Goal: Task Accomplishment & Management: Complete application form

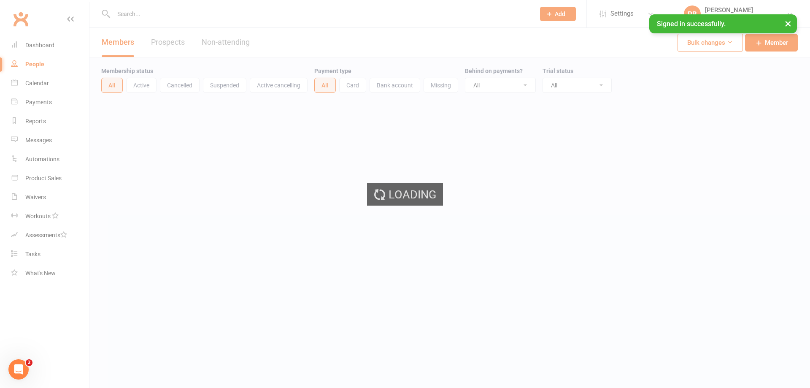
select select "100"
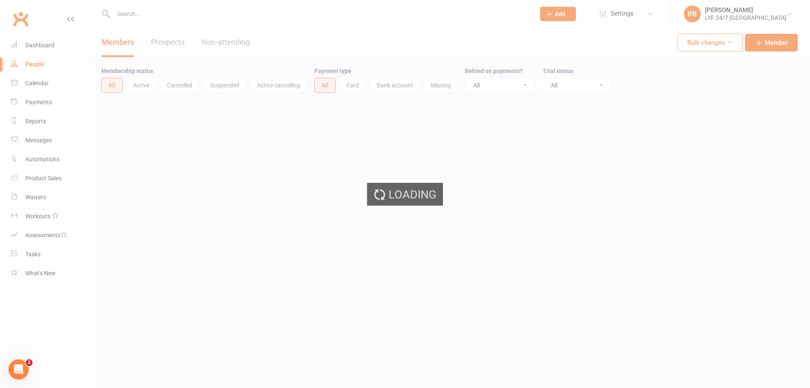
select select "100"
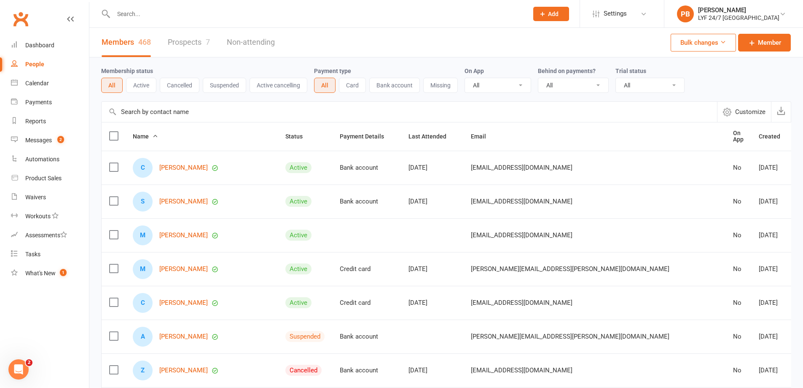
click at [547, 13] on icon at bounding box center [543, 14] width 8 height 8
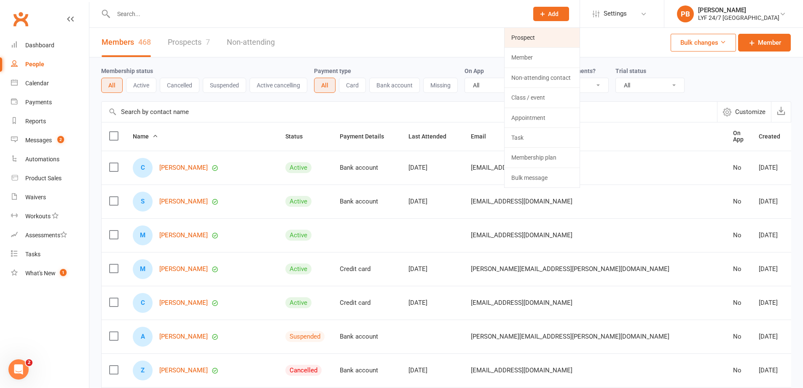
click at [537, 39] on link "Prospect" at bounding box center [542, 37] width 75 height 19
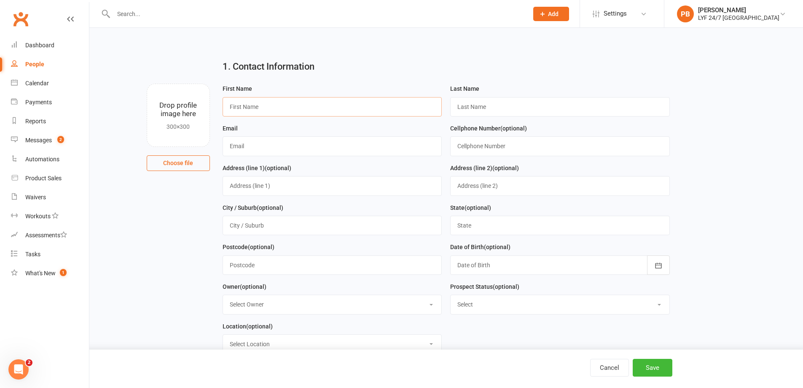
click at [321, 110] on input "text" at bounding box center [333, 106] width 220 height 19
type input "[PERSON_NAME]"
click at [328, 146] on input "text" at bounding box center [333, 145] width 220 height 19
paste input "[PERSON_NAME][EMAIL_ADDRESS][DOMAIN_NAME]"
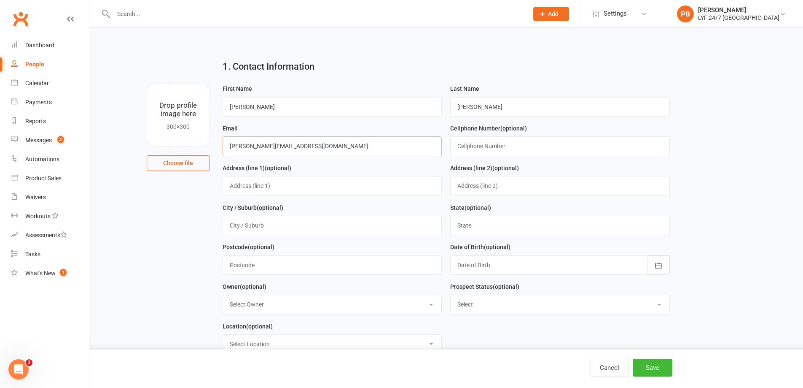
type input "[PERSON_NAME][EMAIL_ADDRESS][DOMAIN_NAME]"
click at [473, 149] on input "text" at bounding box center [560, 145] width 220 height 19
click at [478, 148] on input "text" at bounding box center [560, 145] width 220 height 19
paste input "0433731180"
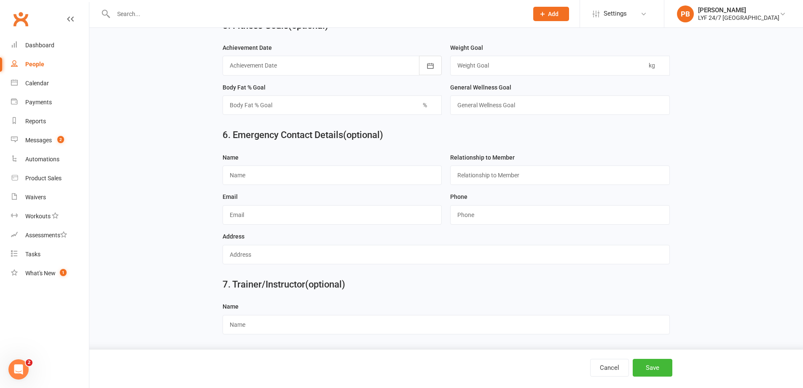
scroll to position [725, 0]
type input "0433731180"
click at [312, 181] on input "text" at bounding box center [333, 174] width 220 height 19
type input "[PERSON_NAME]"
type input "Partner"
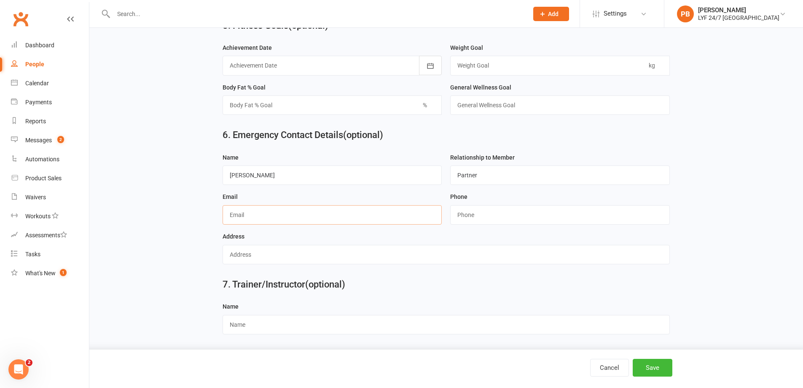
click at [335, 210] on input "text" at bounding box center [333, 214] width 220 height 19
click at [366, 216] on input "text" at bounding box center [333, 214] width 220 height 19
type input "[EMAIL_ADDRESS][DOMAIN_NAME]"
type input "0402673119"
click at [660, 372] on button "Save" at bounding box center [653, 367] width 40 height 18
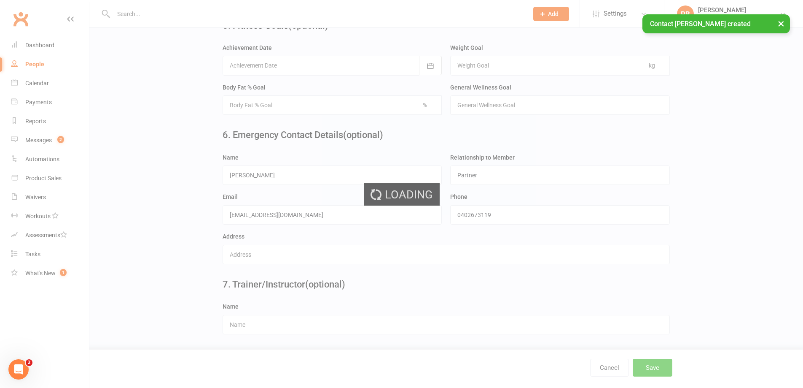
scroll to position [0, 0]
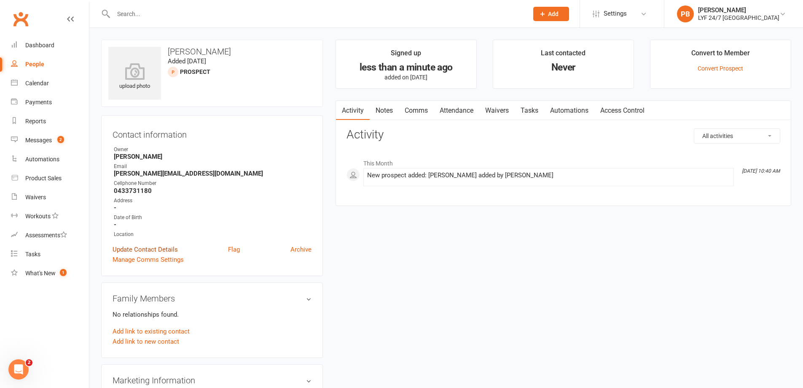
click at [137, 250] on link "Update Contact Details" at bounding box center [145, 249] width 65 height 10
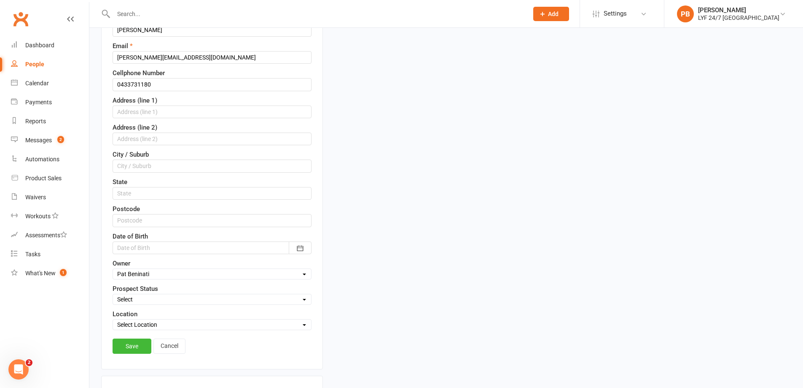
scroll to position [166, 0]
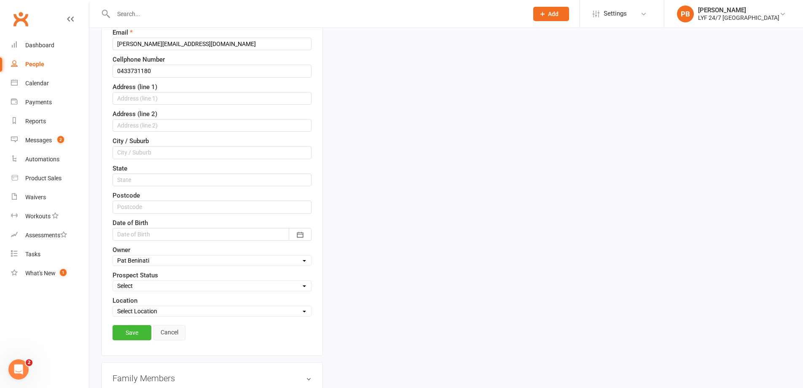
click at [171, 330] on link "Cancel" at bounding box center [170, 332] width 32 height 15
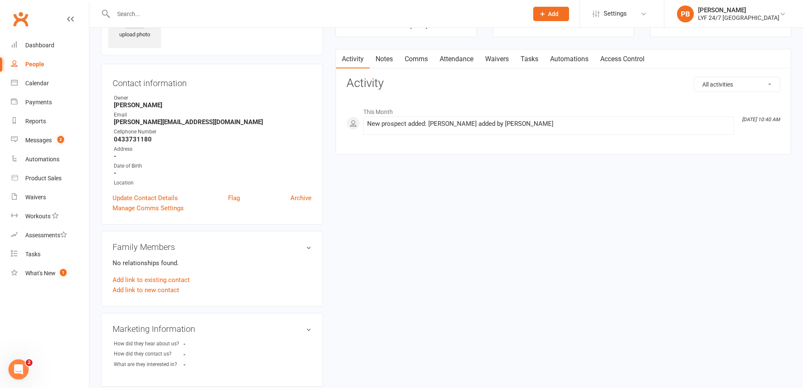
scroll to position [0, 0]
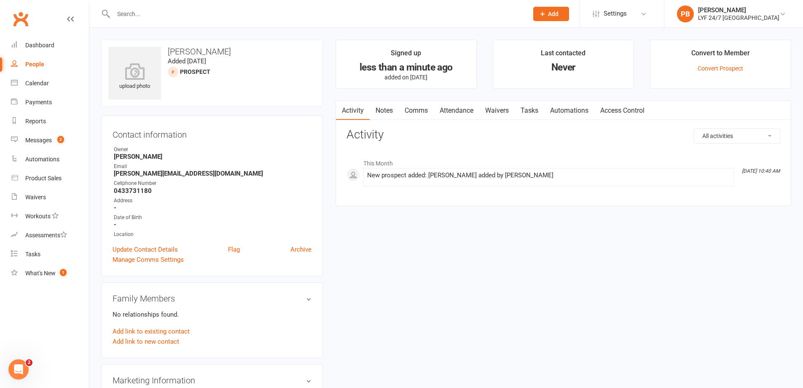
click at [620, 109] on link "Access Control" at bounding box center [623, 110] width 56 height 19
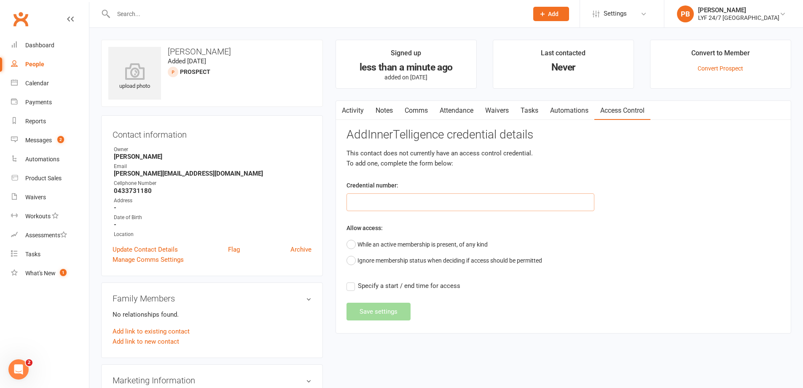
click at [388, 202] on input "text" at bounding box center [471, 202] width 248 height 18
type input "100228"
click at [353, 246] on button "While an active membership is present, of any kind" at bounding box center [417, 244] width 141 height 16
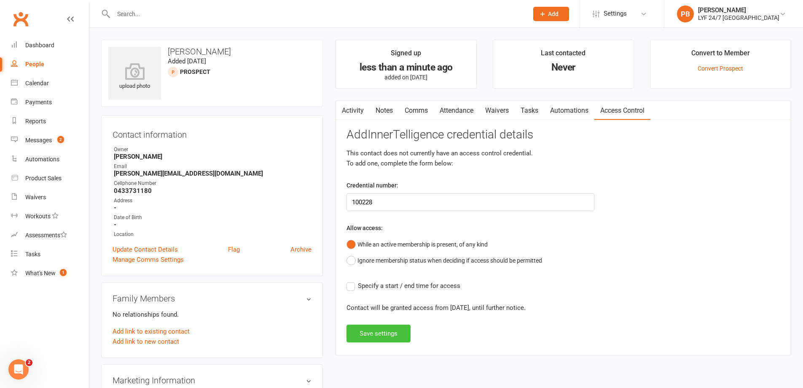
click at [373, 333] on button "Save settings" at bounding box center [379, 333] width 64 height 18
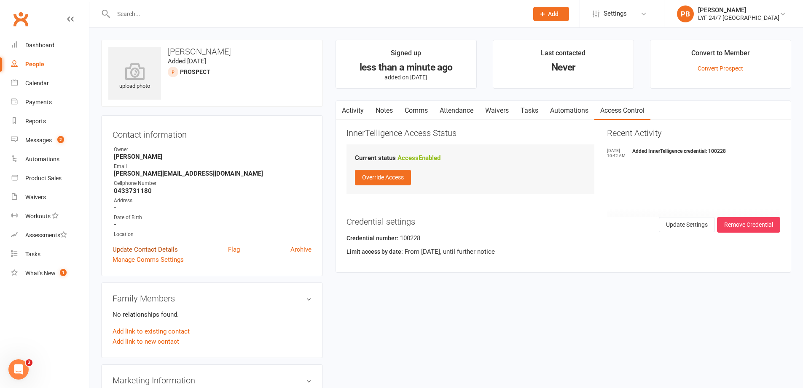
click at [130, 248] on link "Update Contact Details" at bounding box center [145, 249] width 65 height 10
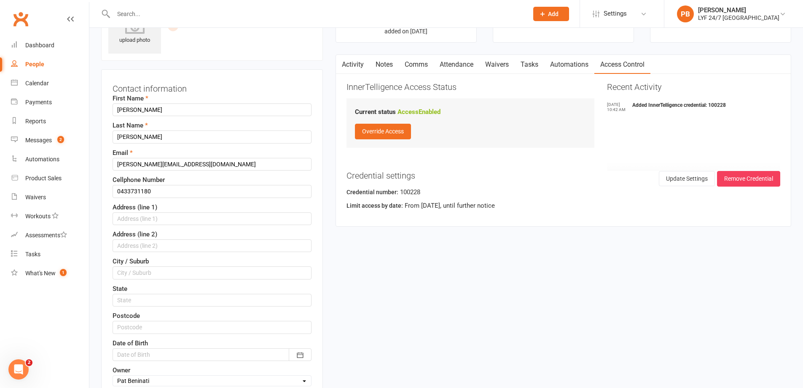
scroll to position [166, 0]
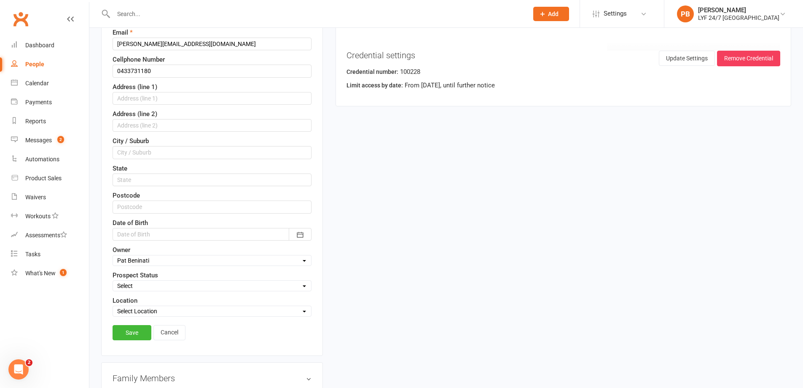
click at [195, 237] on div at bounding box center [212, 234] width 199 height 13
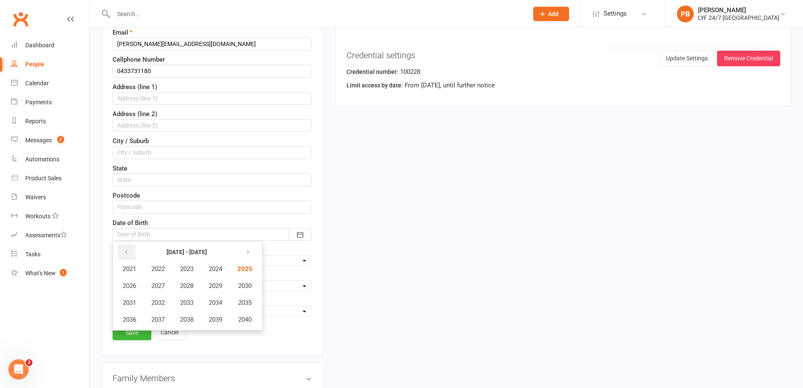
click at [127, 253] on icon "button" at bounding box center [126, 251] width 6 height 7
click at [129, 316] on span "1996" at bounding box center [129, 319] width 13 height 8
click at [183, 315] on span "November" at bounding box center [183, 319] width 29 height 8
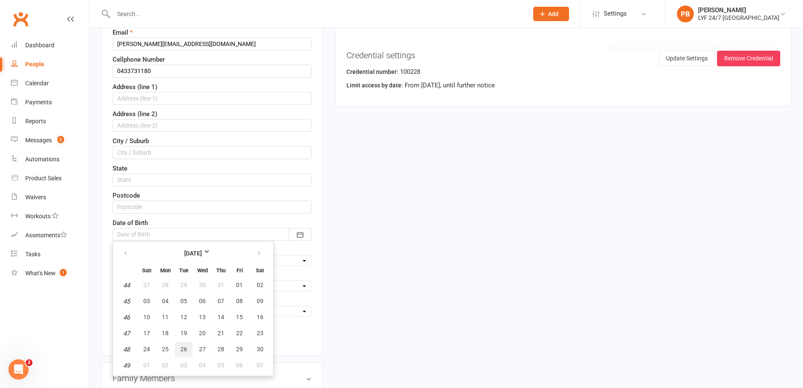
click at [183, 350] on span "26" at bounding box center [184, 348] width 7 height 7
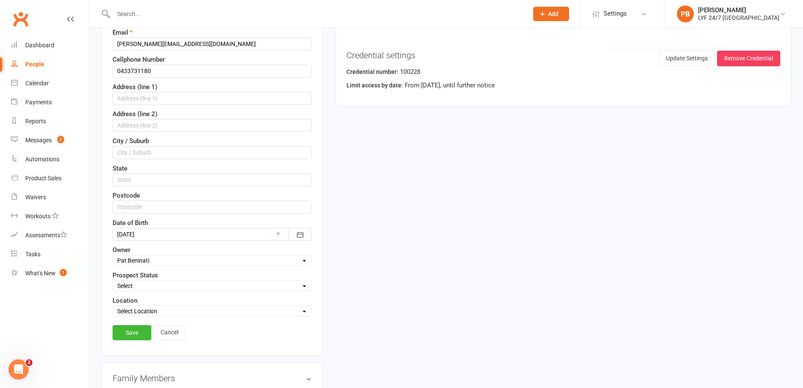
click at [157, 237] on div at bounding box center [212, 234] width 199 height 13
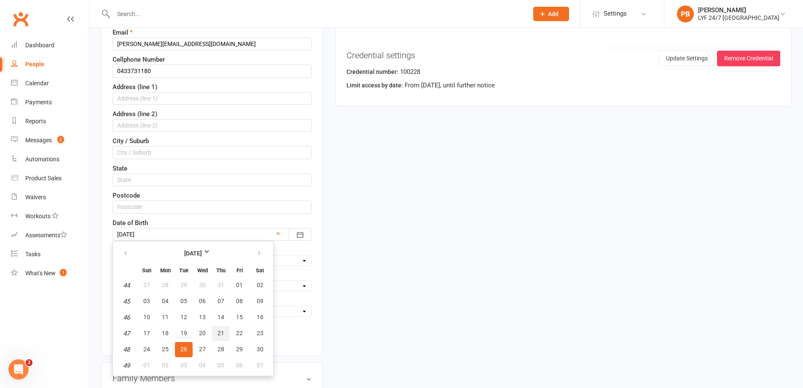
click at [218, 331] on span "21" at bounding box center [221, 332] width 7 height 7
type input "[DATE]"
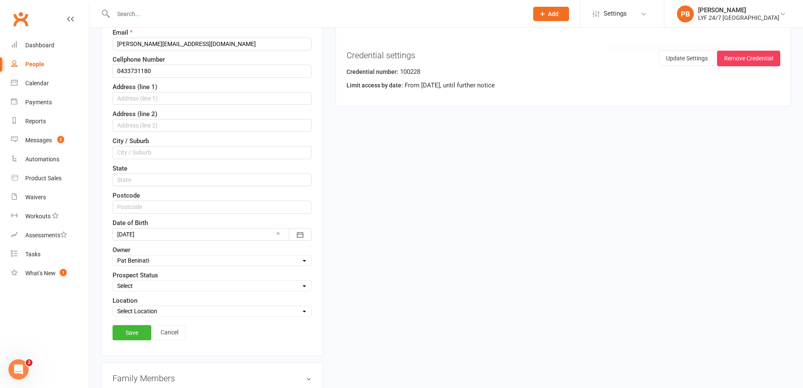
click at [163, 288] on select "Select Initial Contact Follow-up Call Follow-up Email Almost Ready Not Ready No…" at bounding box center [212, 285] width 198 height 9
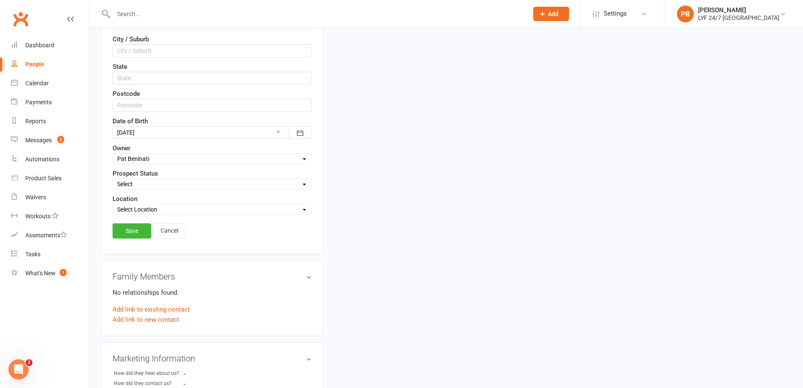
scroll to position [169, 0]
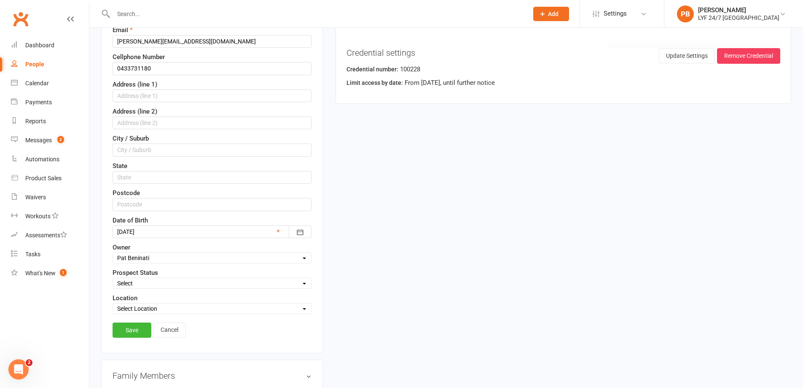
click at [147, 282] on select "Select Initial Contact Follow-up Call Follow-up Email Almost Ready Not Ready No…" at bounding box center [212, 282] width 198 height 9
click at [354, 314] on div "upload photo [PERSON_NAME] Added [DATE] prospect Contact information First Name…" at bounding box center [446, 378] width 703 height 1015
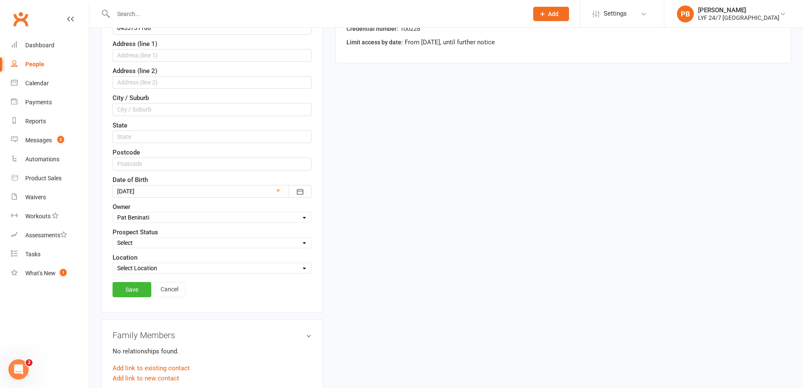
scroll to position [211, 0]
click at [124, 288] on link "Save" at bounding box center [132, 287] width 39 height 15
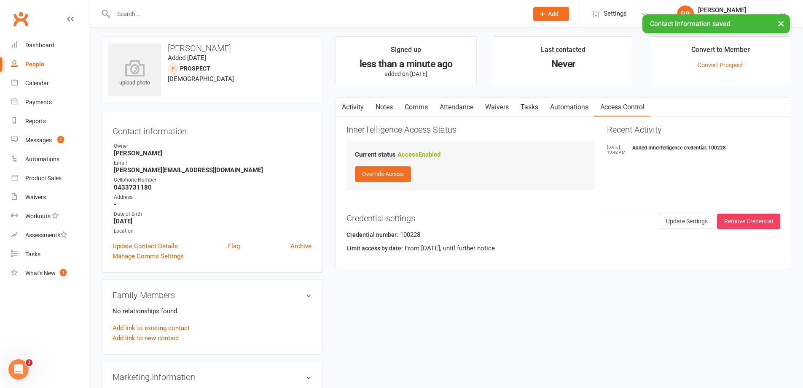
scroll to position [0, 0]
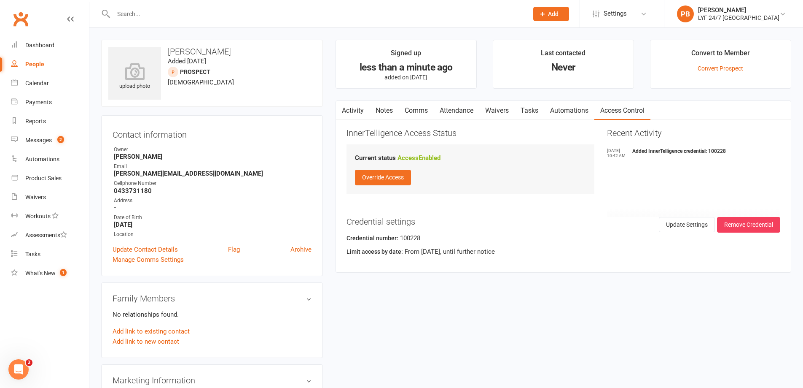
click at [360, 113] on link "Activity" at bounding box center [353, 110] width 34 height 19
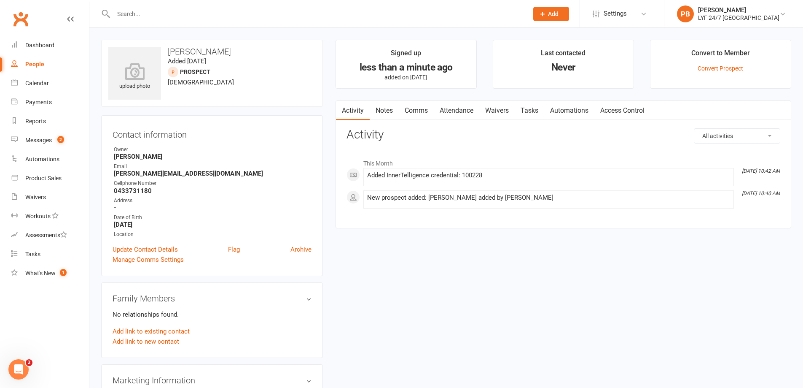
click at [391, 115] on link "Notes" at bounding box center [384, 110] width 29 height 19
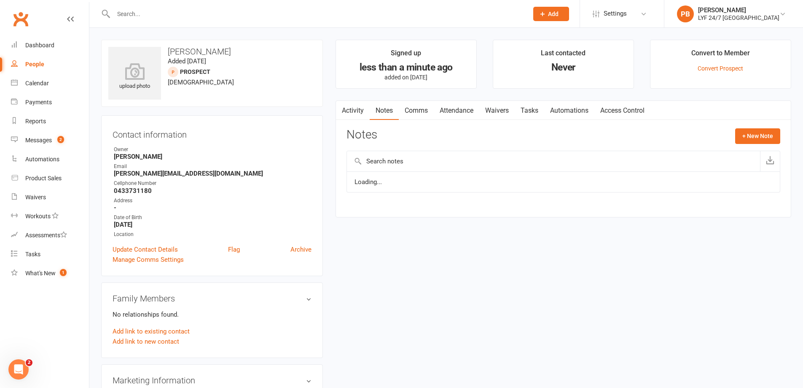
click at [412, 111] on link "Comms" at bounding box center [416, 110] width 35 height 19
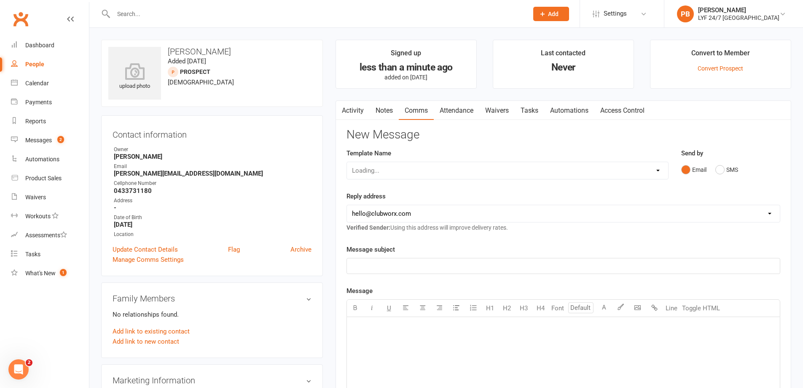
click at [606, 109] on link "Access Control" at bounding box center [623, 110] width 56 height 19
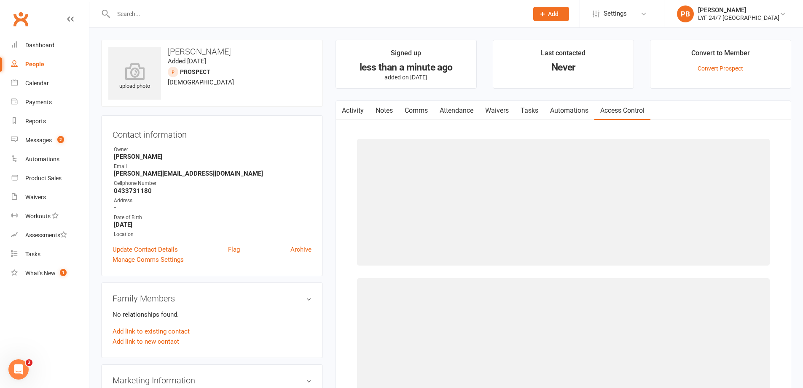
click at [560, 108] on link "Automations" at bounding box center [569, 110] width 50 height 19
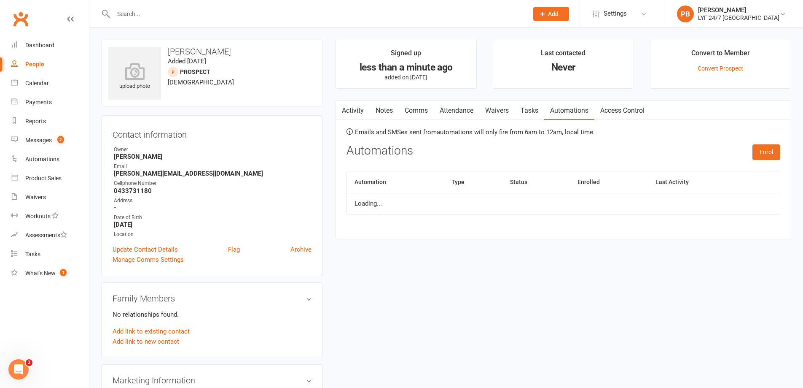
click at [523, 113] on link "Tasks" at bounding box center [530, 110] width 30 height 19
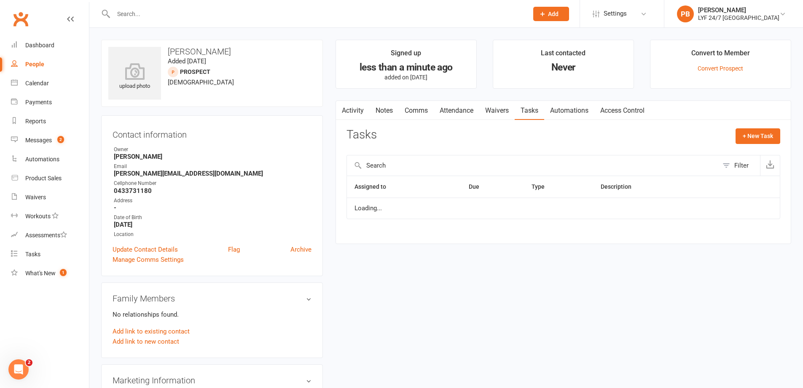
click at [557, 113] on link "Automations" at bounding box center [569, 110] width 50 height 19
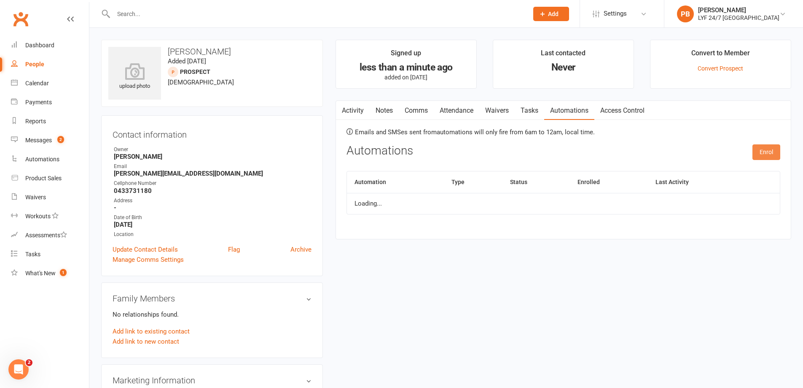
click at [763, 154] on button "Enrol" at bounding box center [767, 151] width 28 height 15
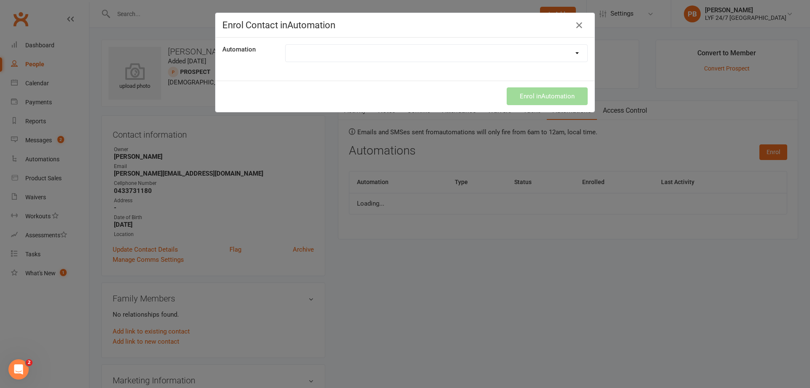
click at [565, 52] on select at bounding box center [437, 53] width 302 height 17
click at [574, 27] on icon "button" at bounding box center [579, 25] width 10 height 10
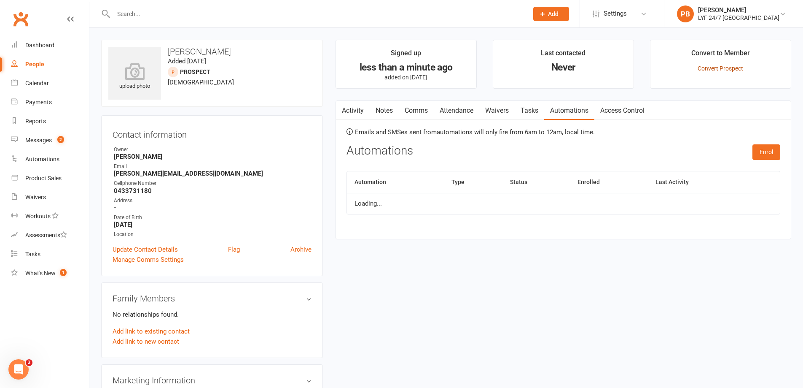
click at [714, 67] on link "Convert Prospect" at bounding box center [721, 68] width 46 height 7
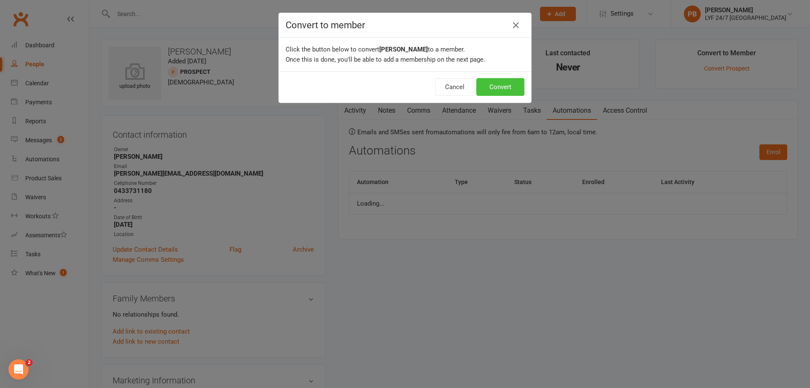
click at [494, 89] on button "Convert" at bounding box center [500, 87] width 48 height 18
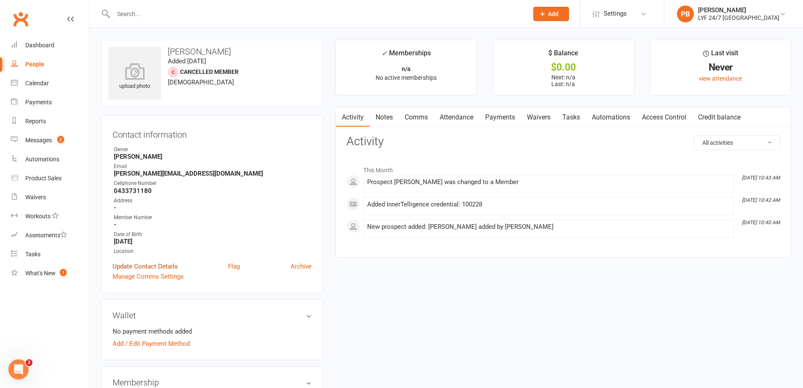
click at [159, 265] on link "Update Contact Details" at bounding box center [145, 266] width 65 height 10
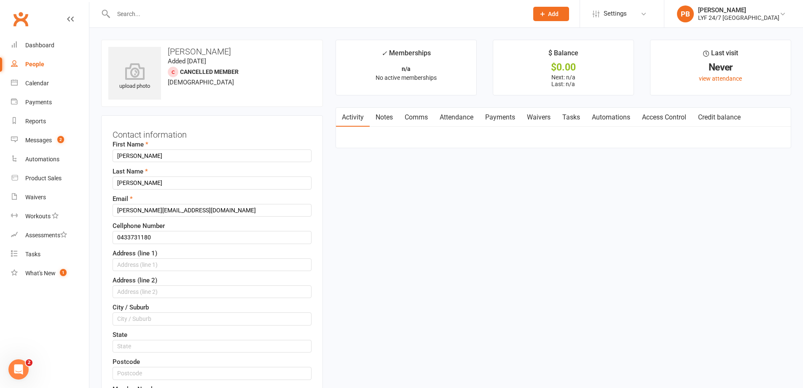
scroll to position [40, 0]
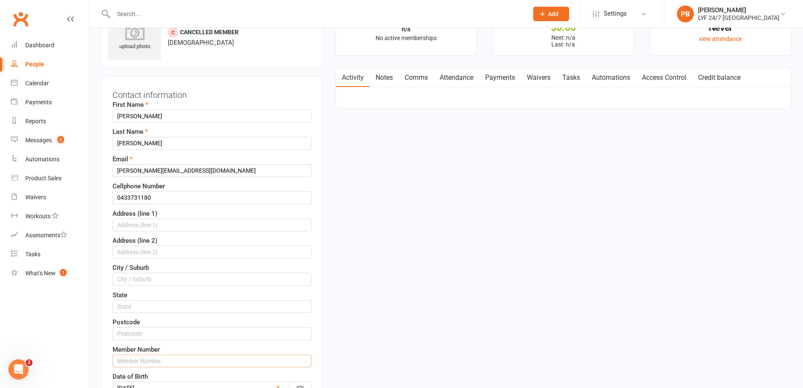
click at [143, 361] on input "text" at bounding box center [212, 360] width 199 height 13
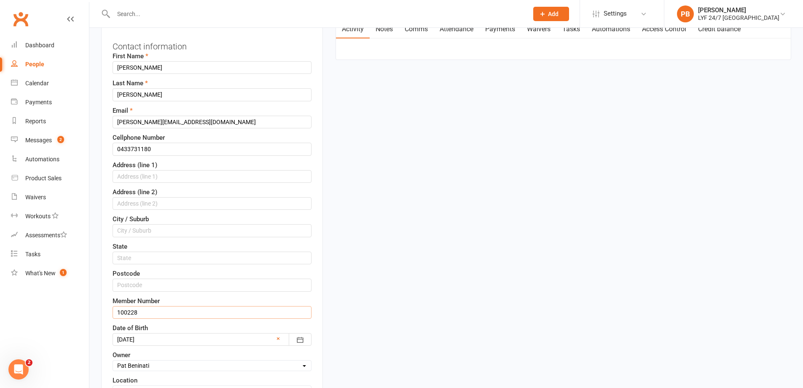
scroll to position [166, 0]
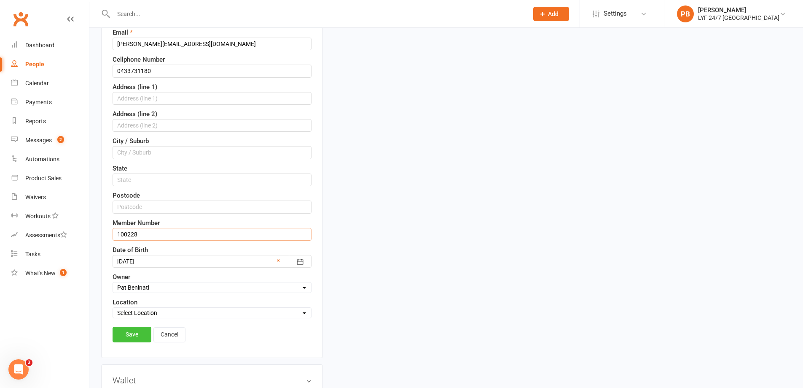
type input "100228"
click at [132, 334] on link "Save" at bounding box center [132, 333] width 39 height 15
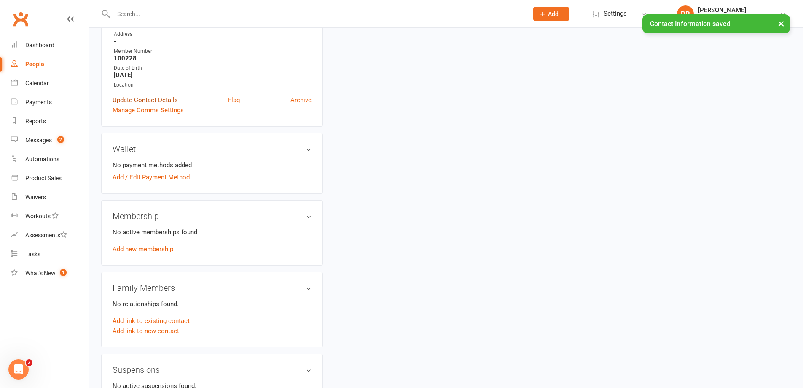
click at [140, 99] on link "Update Contact Details" at bounding box center [145, 100] width 65 height 10
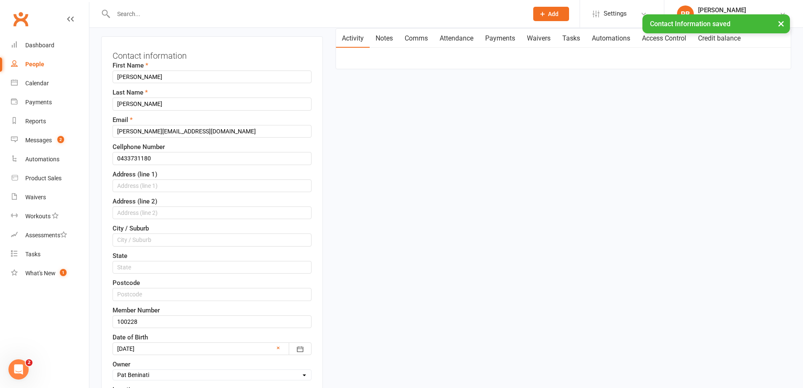
scroll to position [0, 0]
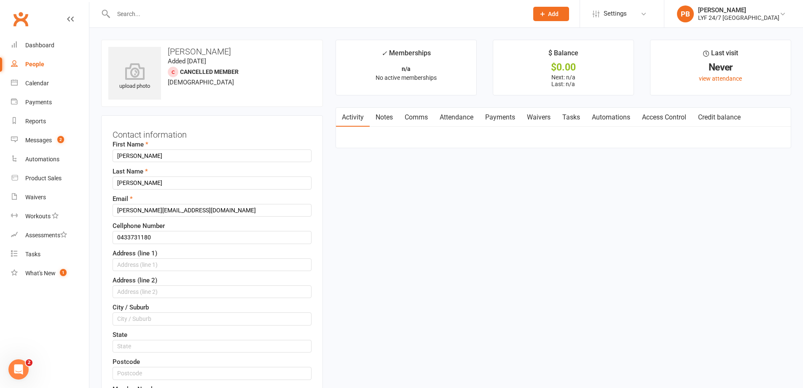
click at [671, 120] on link "Access Control" at bounding box center [664, 117] width 56 height 19
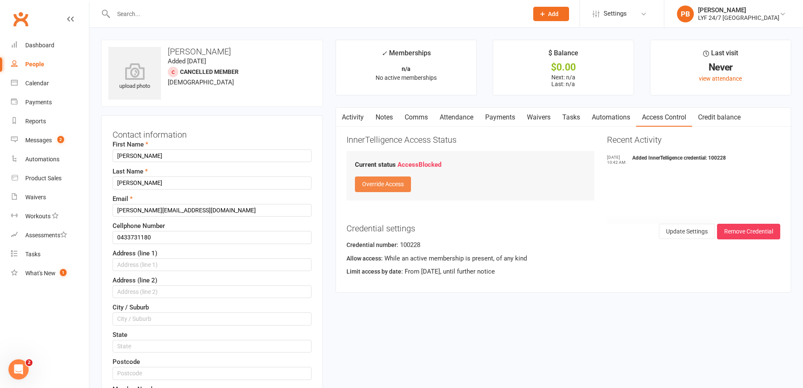
click at [385, 185] on button "Override Access" at bounding box center [383, 183] width 56 height 15
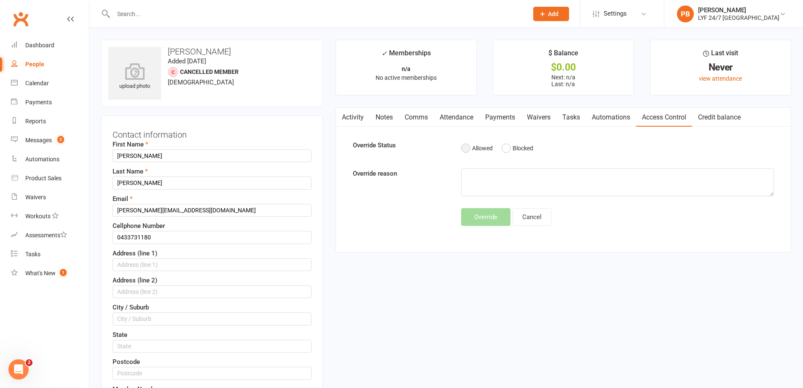
click at [469, 148] on button "Allowed" at bounding box center [477, 148] width 32 height 16
click at [482, 225] on button "Override" at bounding box center [485, 217] width 49 height 18
click at [482, 220] on div "Override Cancel" at bounding box center [618, 217] width 326 height 18
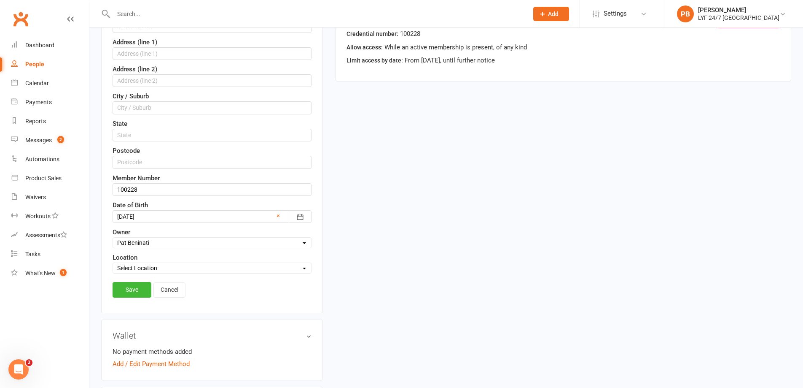
scroll to position [380, 0]
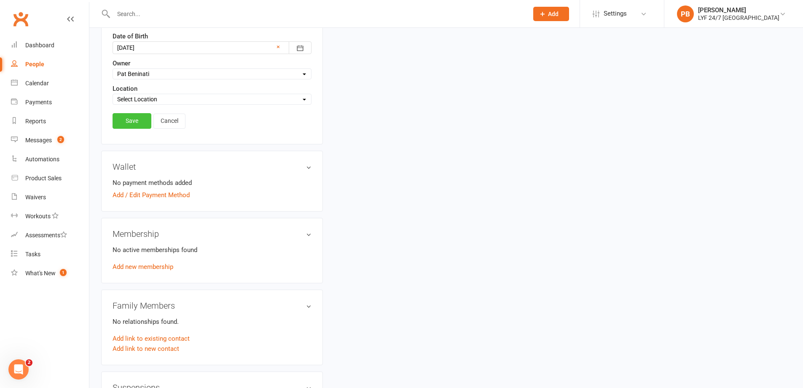
click at [129, 123] on link "Save" at bounding box center [132, 120] width 39 height 15
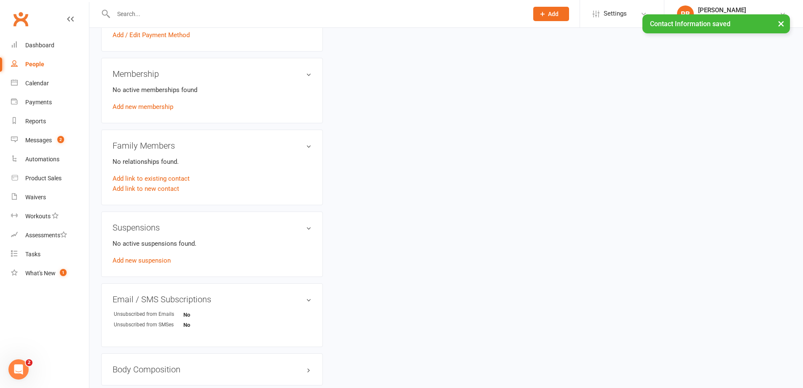
scroll to position [266, 0]
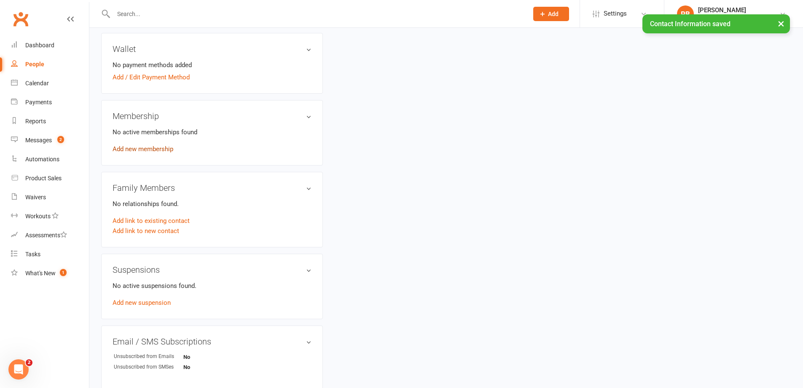
click at [157, 150] on link "Add new membership" at bounding box center [143, 149] width 61 height 8
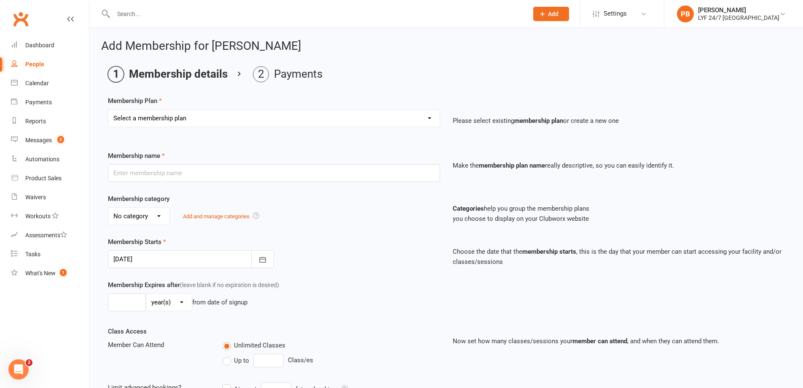
click at [227, 117] on select "Select a membership plan Create new Membership Plan Foundation Direct Debit $41…" at bounding box center [274, 118] width 332 height 17
select select "13"
click at [108, 110] on select "Select a membership plan Create new Membership Plan Foundation Direct Debit $41…" at bounding box center [274, 118] width 332 height 17
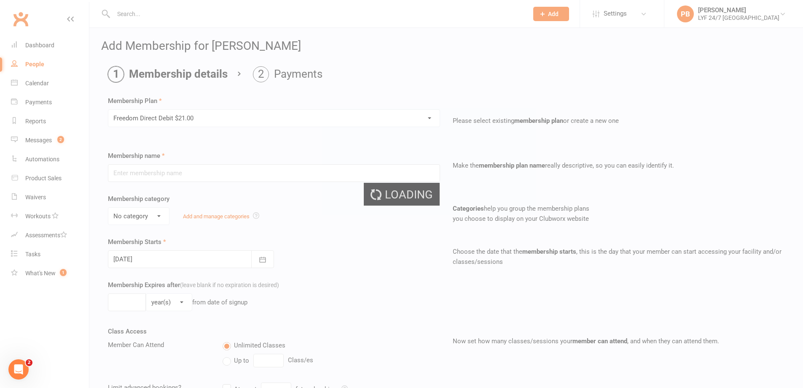
type input "Freedom Direct Debit $21.00"
select select "3"
type input "0"
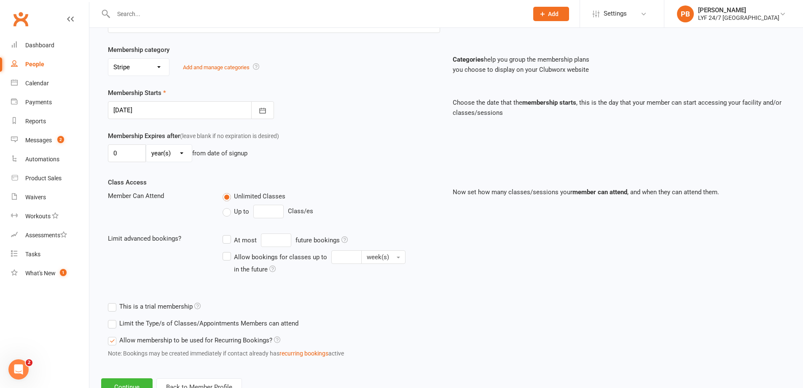
scroll to position [181, 0]
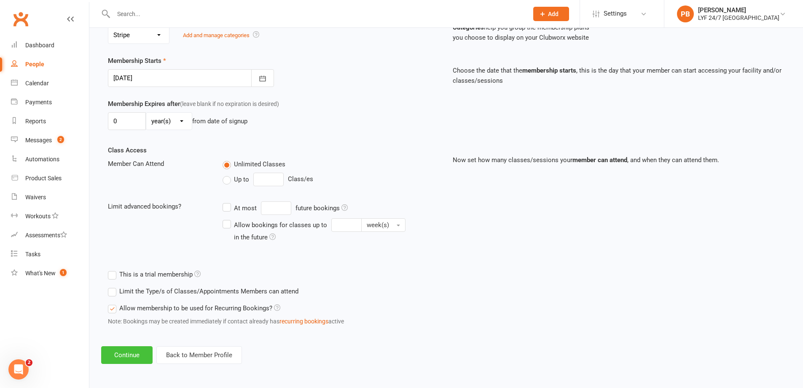
click at [137, 351] on button "Continue" at bounding box center [126, 355] width 51 height 18
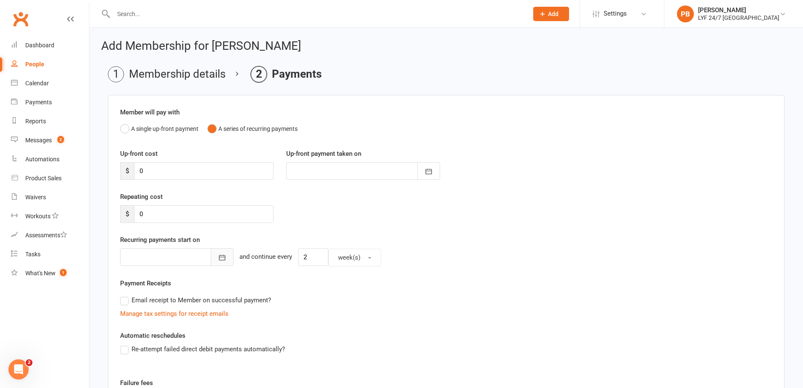
click at [218, 256] on icon "button" at bounding box center [222, 257] width 8 height 8
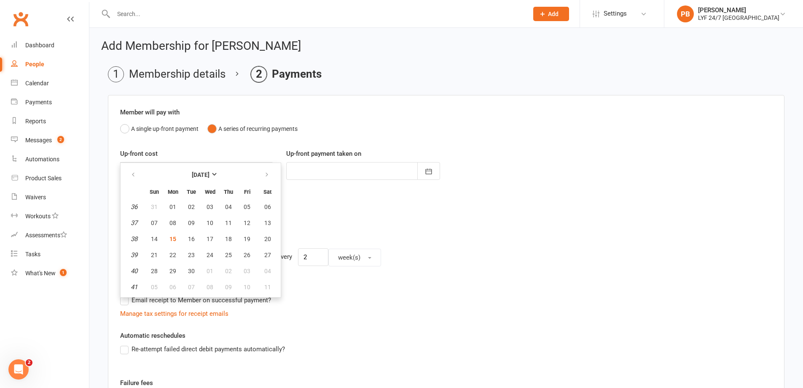
click at [363, 291] on div "Payment Receipts Email receipt to Member on successful payment? Manage tax sett…" at bounding box center [446, 298] width 652 height 40
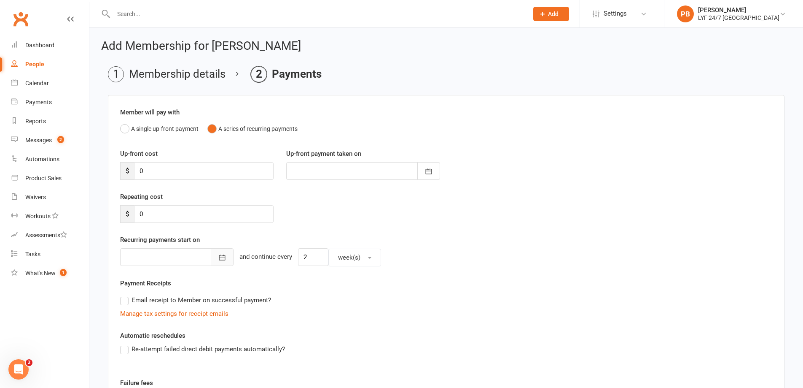
click at [218, 259] on icon "button" at bounding box center [222, 257] width 8 height 8
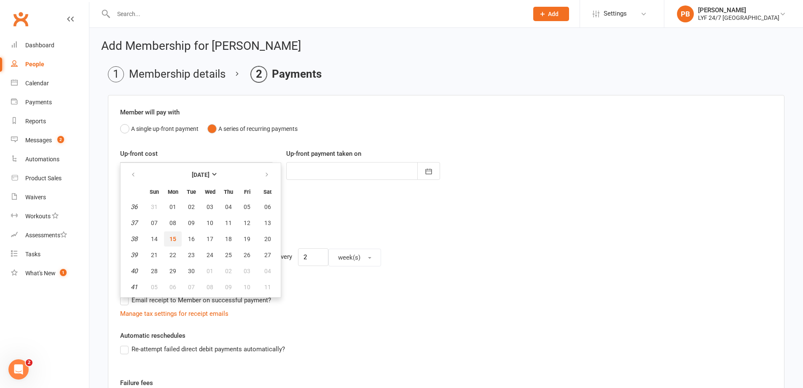
click at [172, 238] on span "15" at bounding box center [173, 238] width 7 height 7
type input "[DATE]"
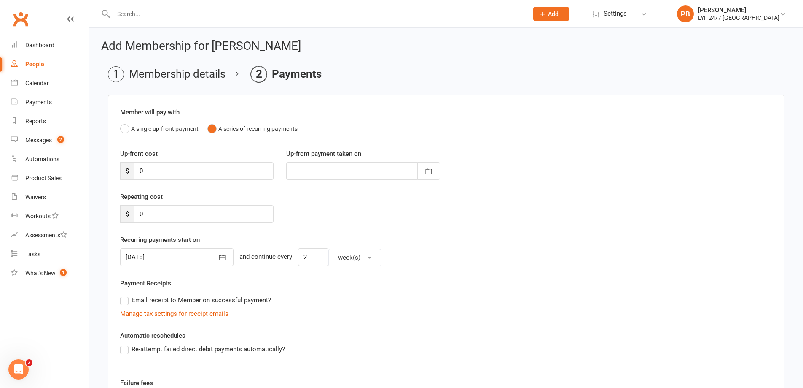
click at [372, 300] on div "Email receipt to Member on successful payment?" at bounding box center [442, 299] width 659 height 17
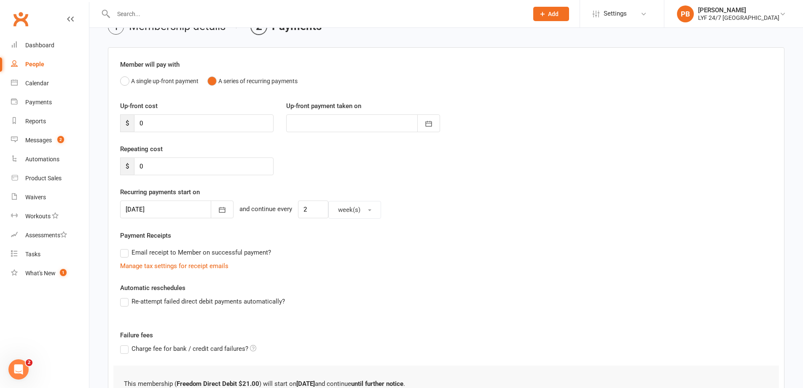
scroll to position [124, 0]
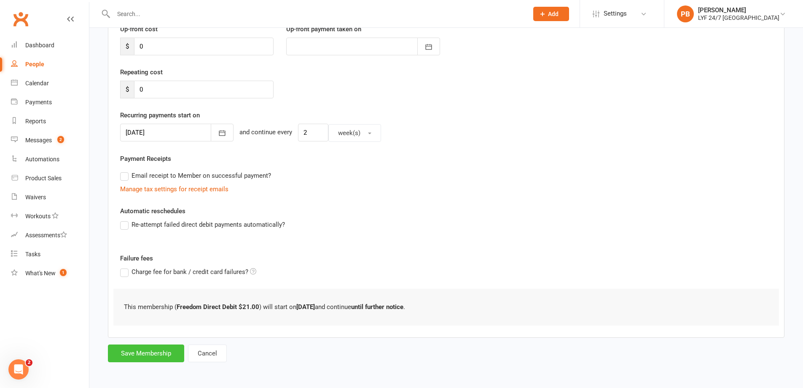
click at [169, 351] on button "Save Membership" at bounding box center [146, 353] width 76 height 18
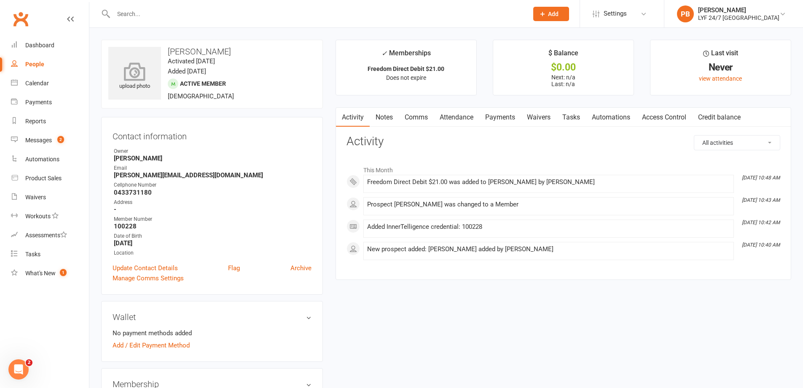
click at [126, 76] on icon at bounding box center [135, 71] width 58 height 19
click at [384, 119] on link "Notes" at bounding box center [384, 117] width 29 height 19
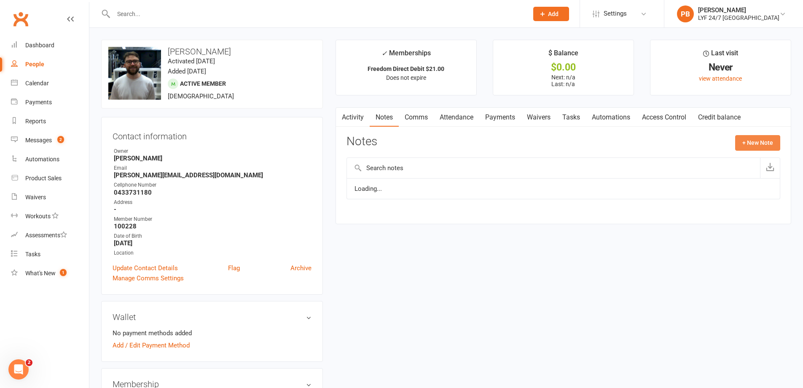
click at [753, 146] on button "+ New Note" at bounding box center [758, 142] width 45 height 15
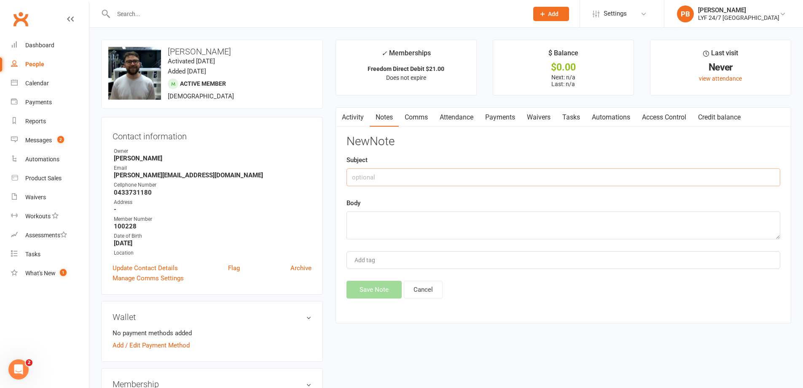
click at [434, 181] on input "text" at bounding box center [564, 177] width 434 height 18
drag, startPoint x: 453, startPoint y: 175, endPoint x: 407, endPoint y: 174, distance: 45.1
click at [407, 174] on input "Referred by Partner - [PERSON_NAME]" at bounding box center [564, 177] width 434 height 18
type input "Referred by Partner"
click at [437, 222] on textarea at bounding box center [564, 225] width 434 height 28
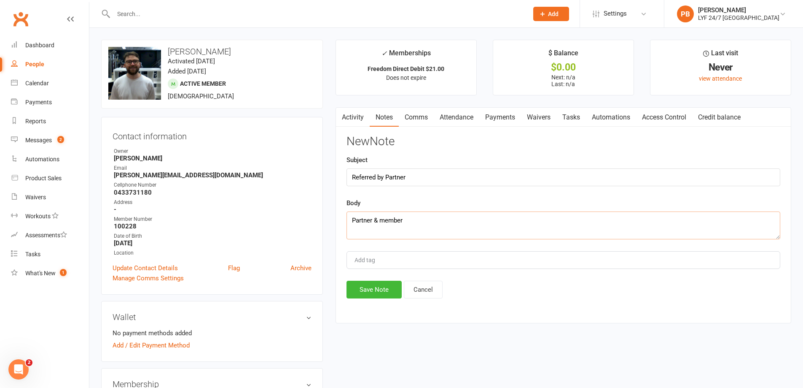
paste textarea "- [PERSON_NAME]"
click at [444, 222] on textarea "Partner & member - [PERSON_NAME] referred him" at bounding box center [564, 225] width 434 height 28
click at [497, 224] on textarea "Partner & member - [PERSON_NAME] referred him" at bounding box center [564, 225] width 434 height 28
type textarea "Partner & member - [PERSON_NAME] referred him - [PERSON_NAME]"
click at [389, 293] on button "Save Note" at bounding box center [374, 289] width 55 height 18
